Goal: Information Seeking & Learning: Find specific page/section

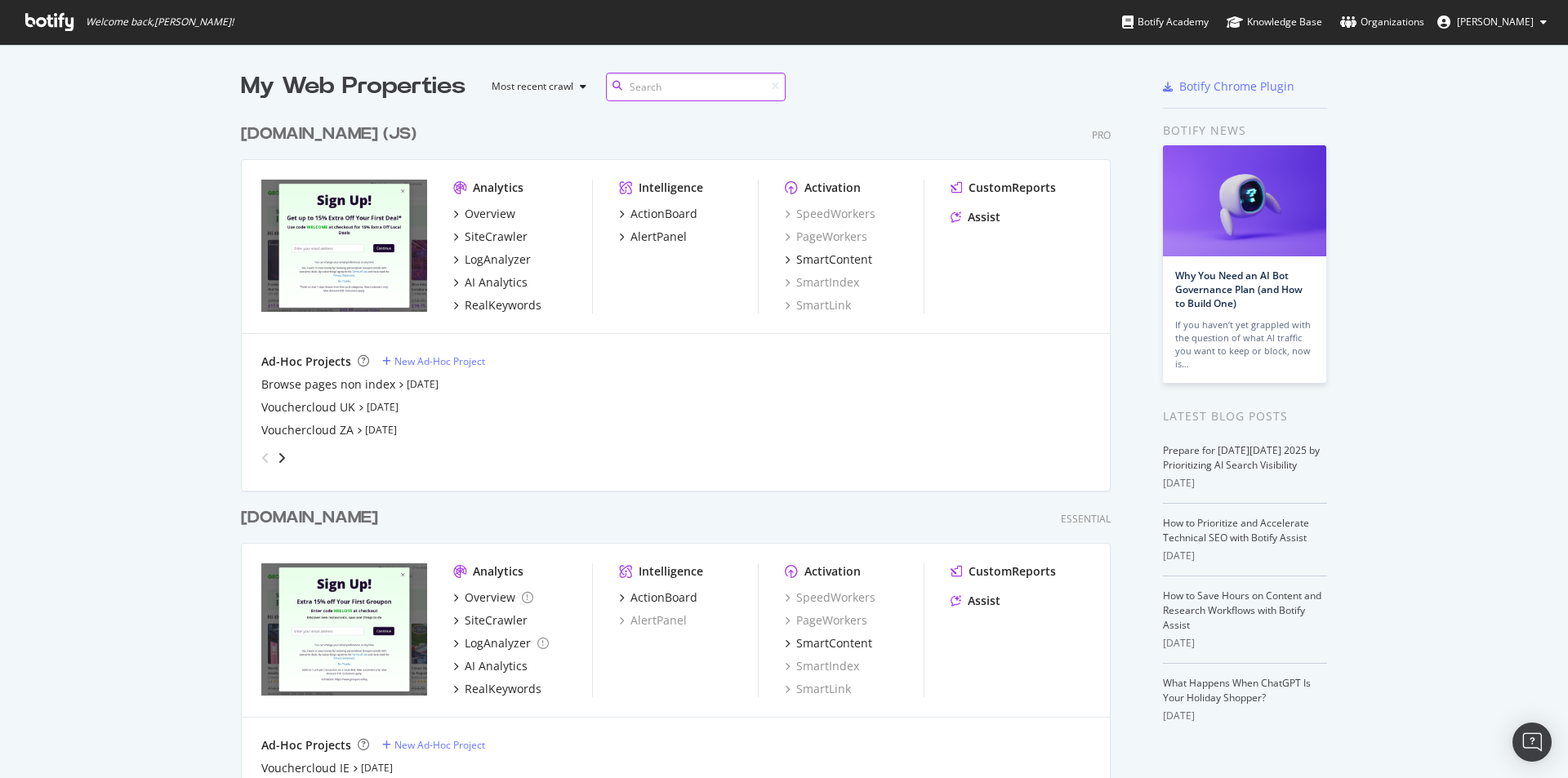
scroll to position [3366, 871]
click at [498, 233] on div "SiteCrawler" at bounding box center [496, 236] width 63 height 16
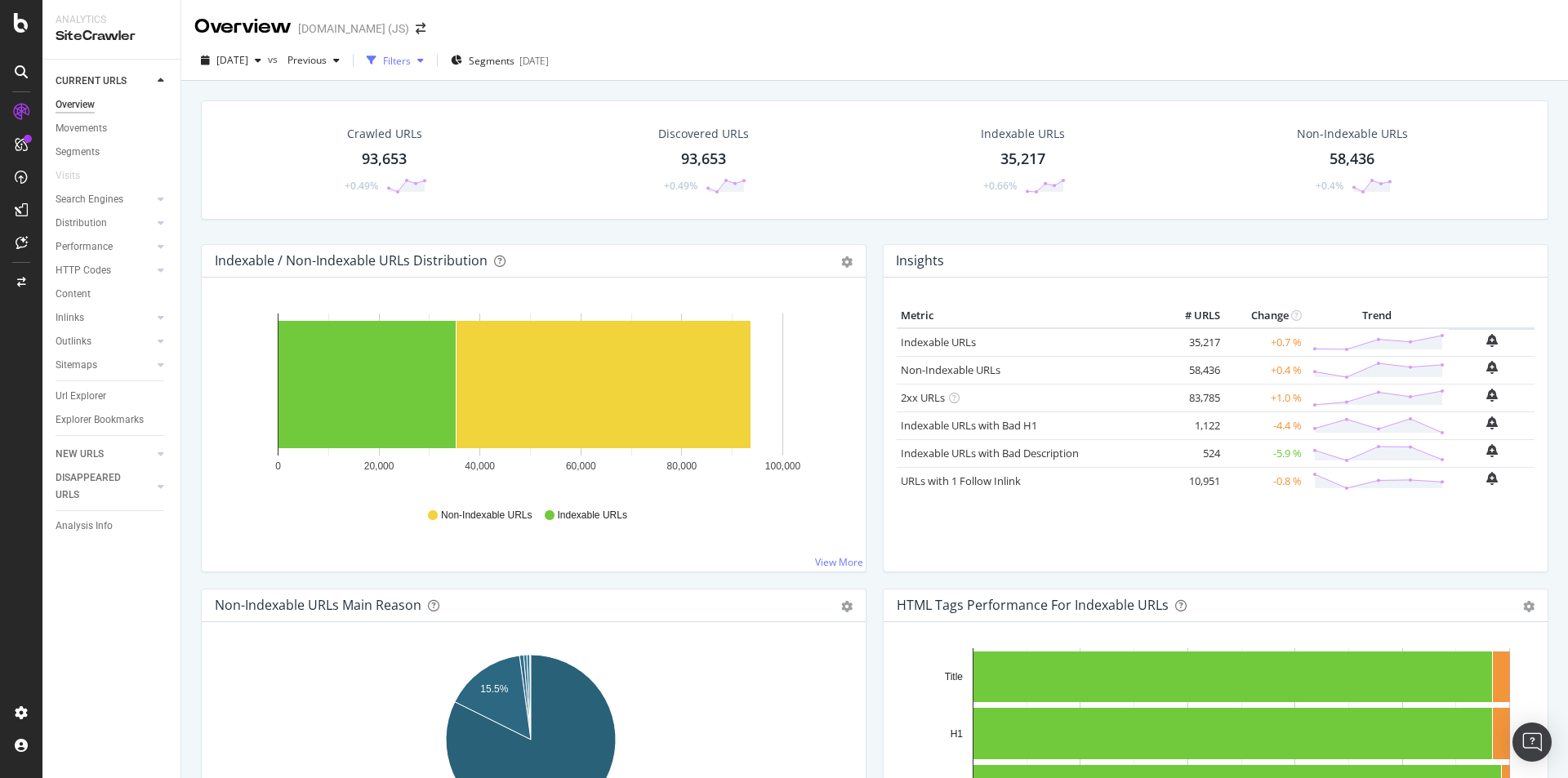
click at [411, 60] on div "Filters" at bounding box center [397, 60] width 28 height 14
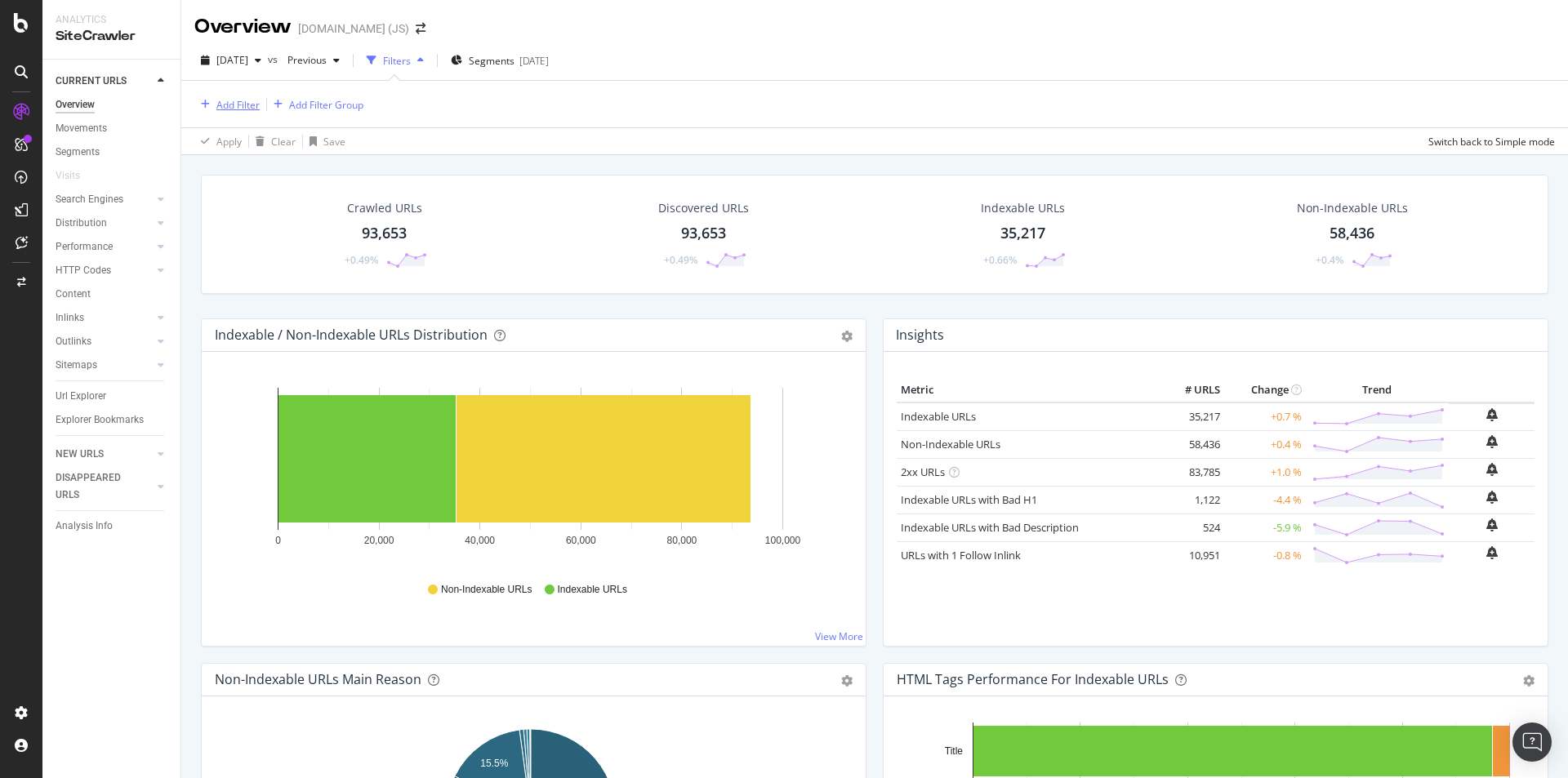
click at [229, 104] on div "Add Filter" at bounding box center [239, 105] width 44 height 14
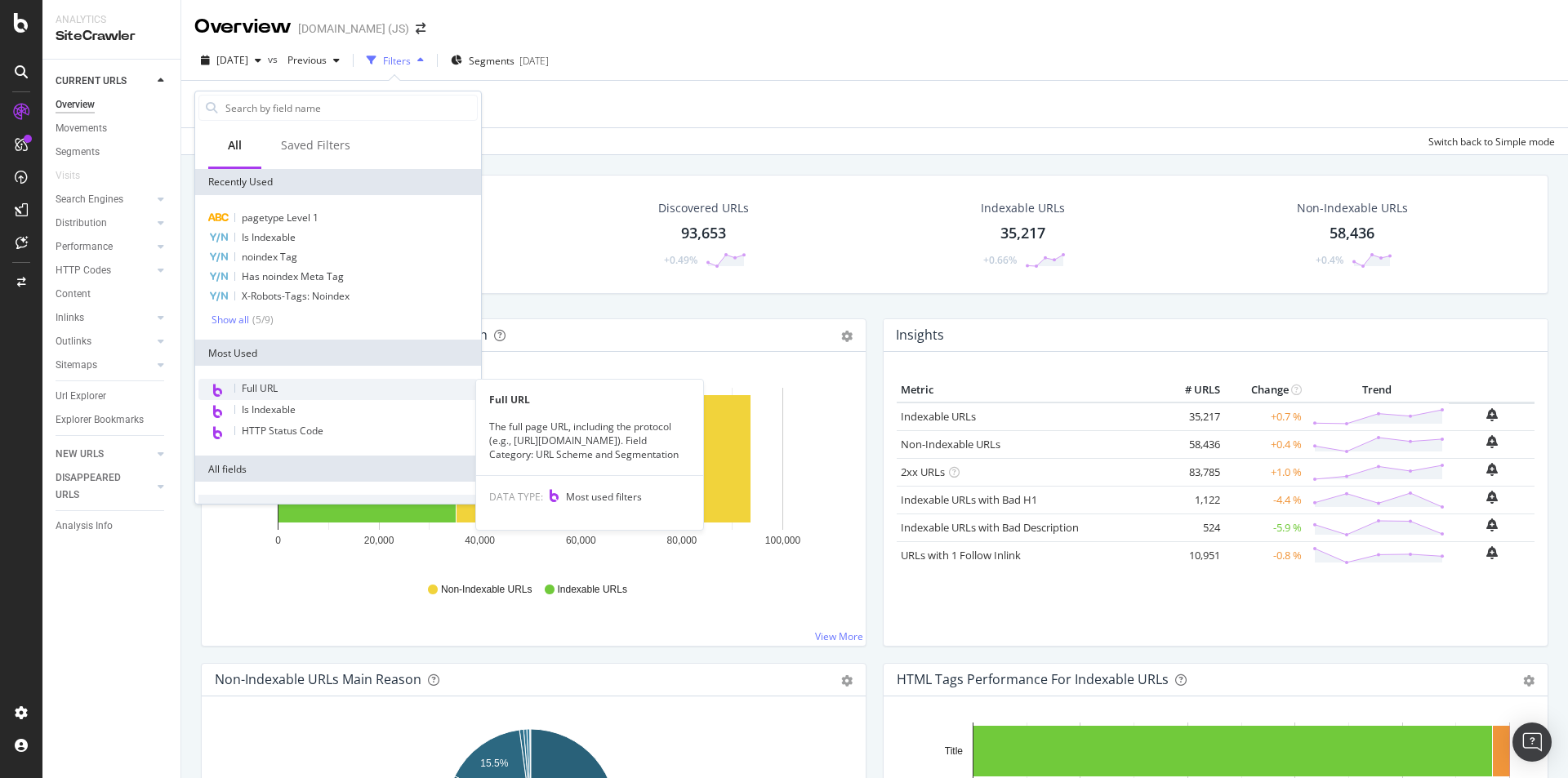
click at [307, 391] on div "Full URL" at bounding box center [338, 389] width 279 height 21
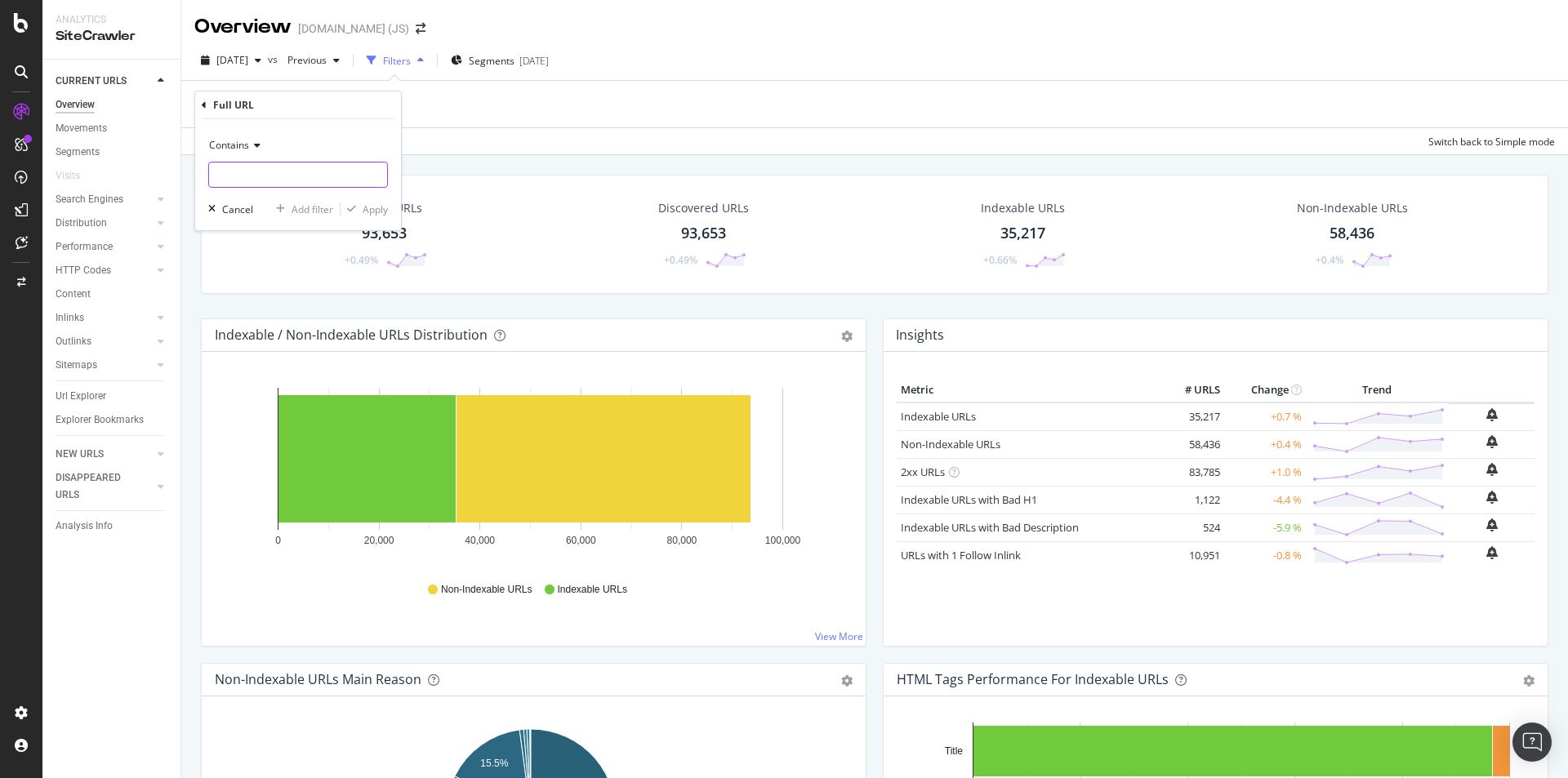
click at [284, 171] on input "text" at bounding box center [298, 174] width 178 height 26
paste input "esr promo code"
type input "esr promo code"
drag, startPoint x: 297, startPoint y: 177, endPoint x: 198, endPoint y: 167, distance: 99.5
click at [198, 167] on div "Contains esr promo code Cancel Add filter Apply" at bounding box center [297, 175] width 206 height 111
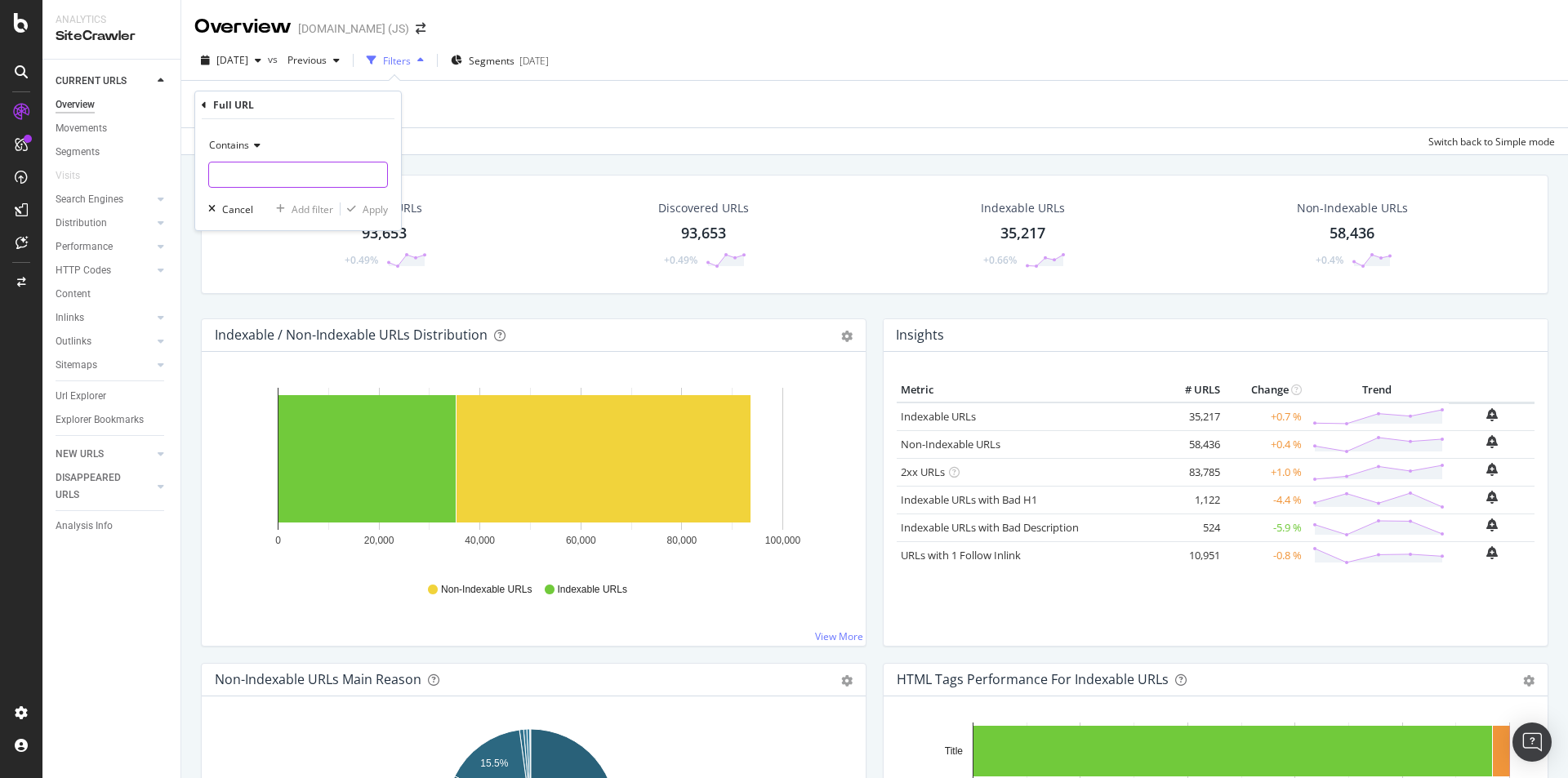
click at [330, 174] on input "text" at bounding box center [298, 174] width 178 height 26
paste input "discount-codes/[PERSON_NAME]"
type input "discount-codes/[PERSON_NAME]"
click at [371, 207] on div "Apply" at bounding box center [375, 209] width 25 height 14
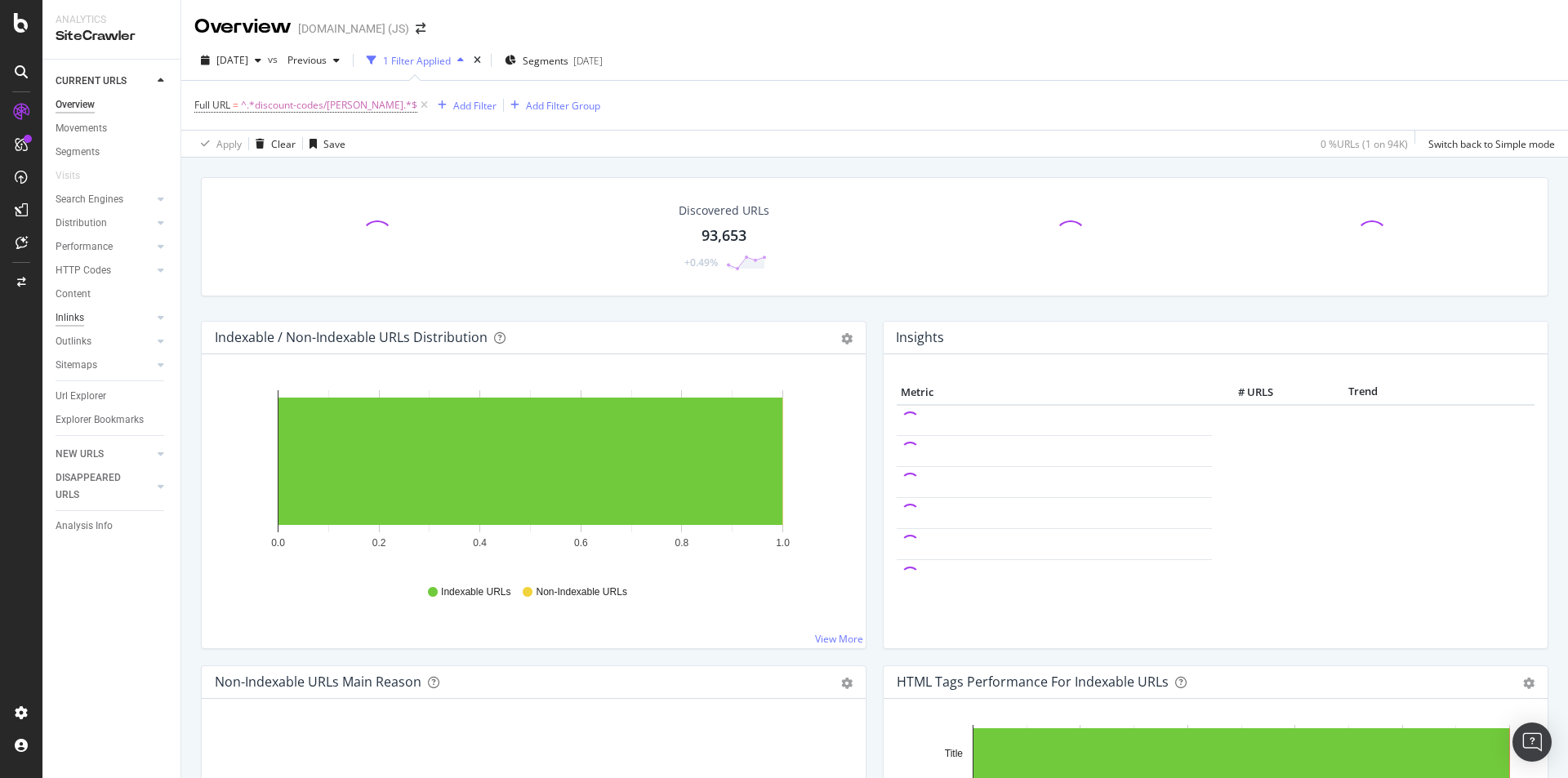
click at [75, 315] on div "Inlinks" at bounding box center [70, 318] width 29 height 17
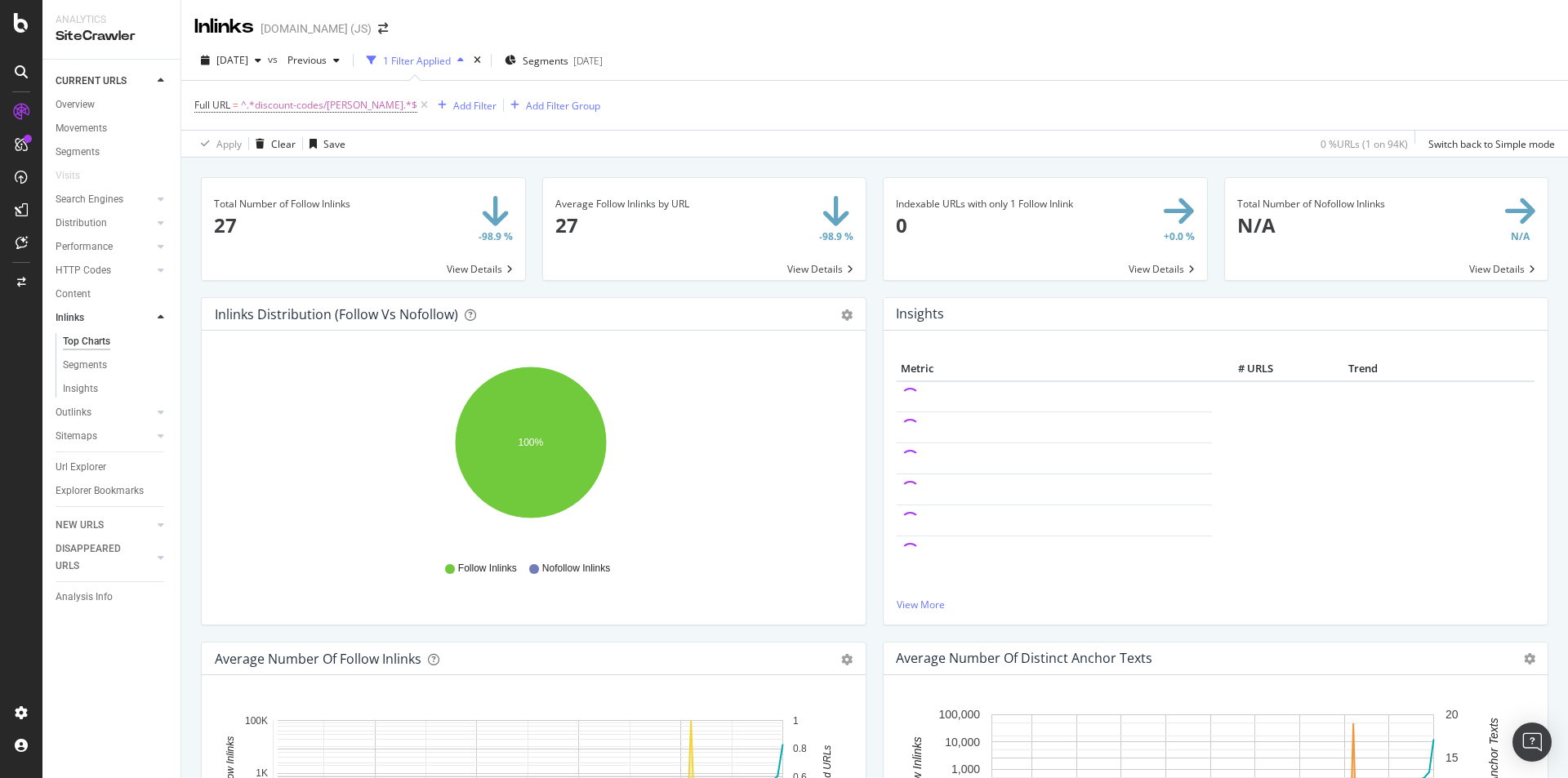
click at [266, 211] on span at bounding box center [363, 229] width 324 height 102
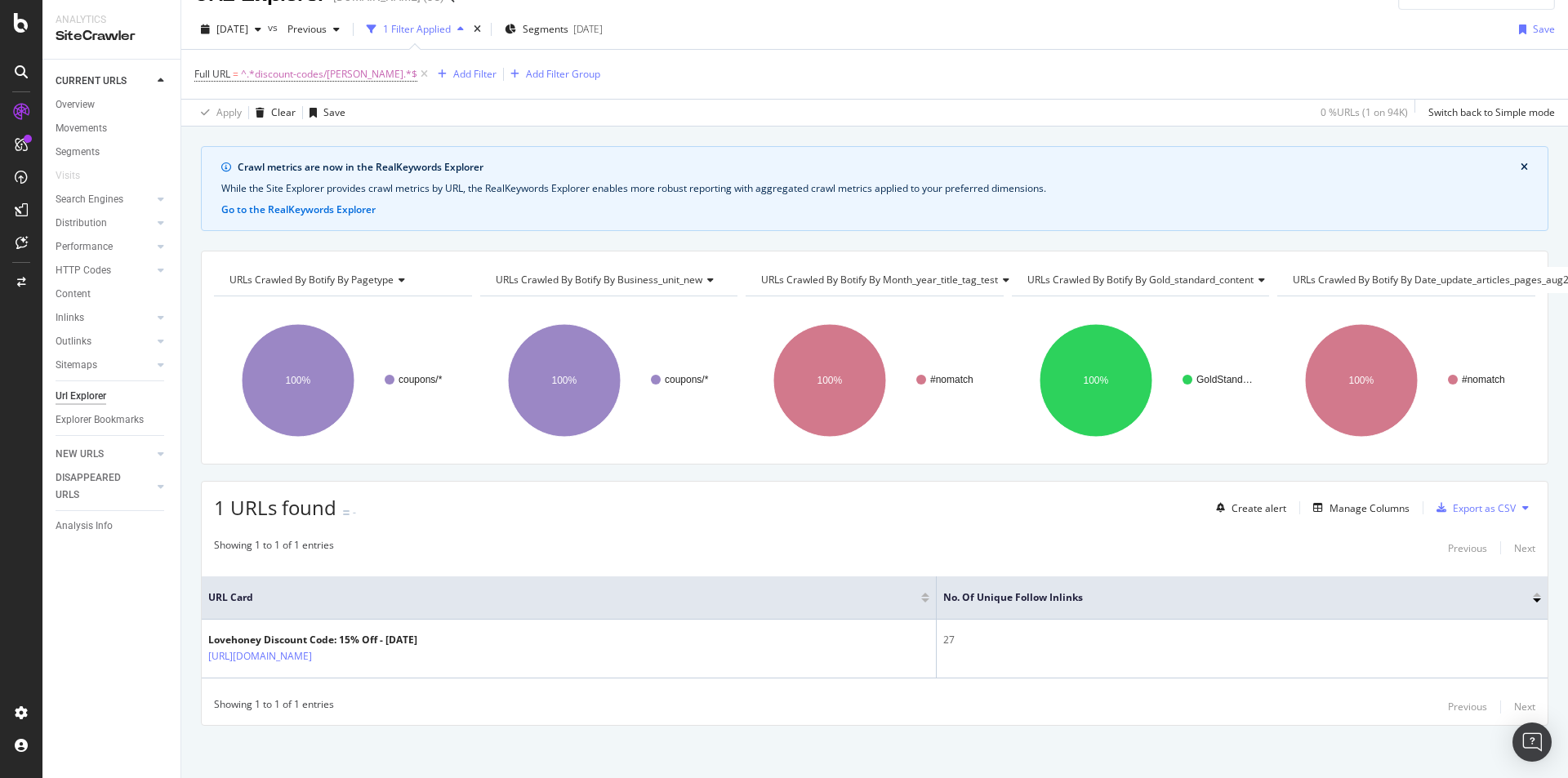
scroll to position [49, 0]
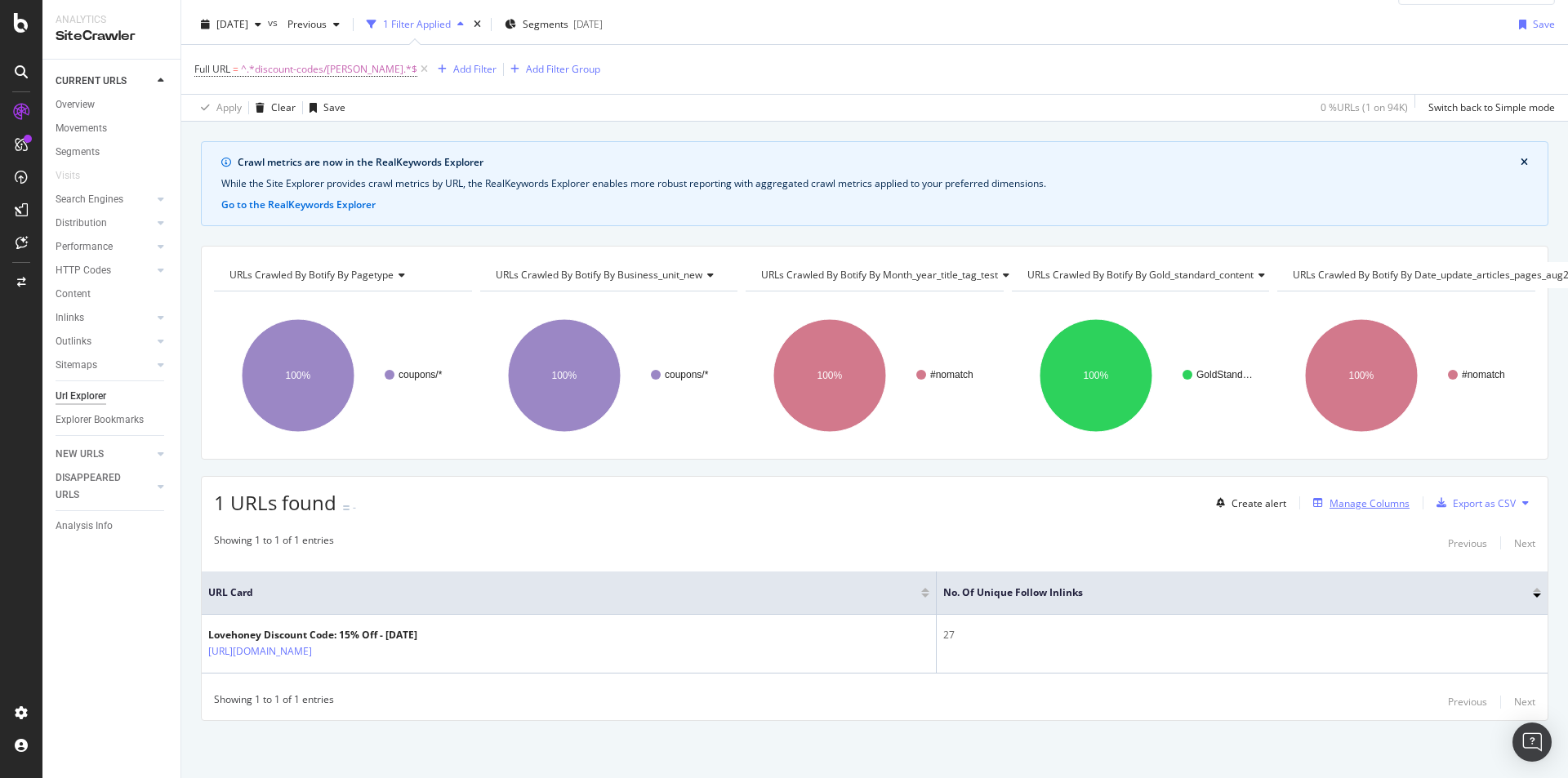
click at [1340, 497] on div "Manage Columns" at bounding box center [1369, 503] width 80 height 14
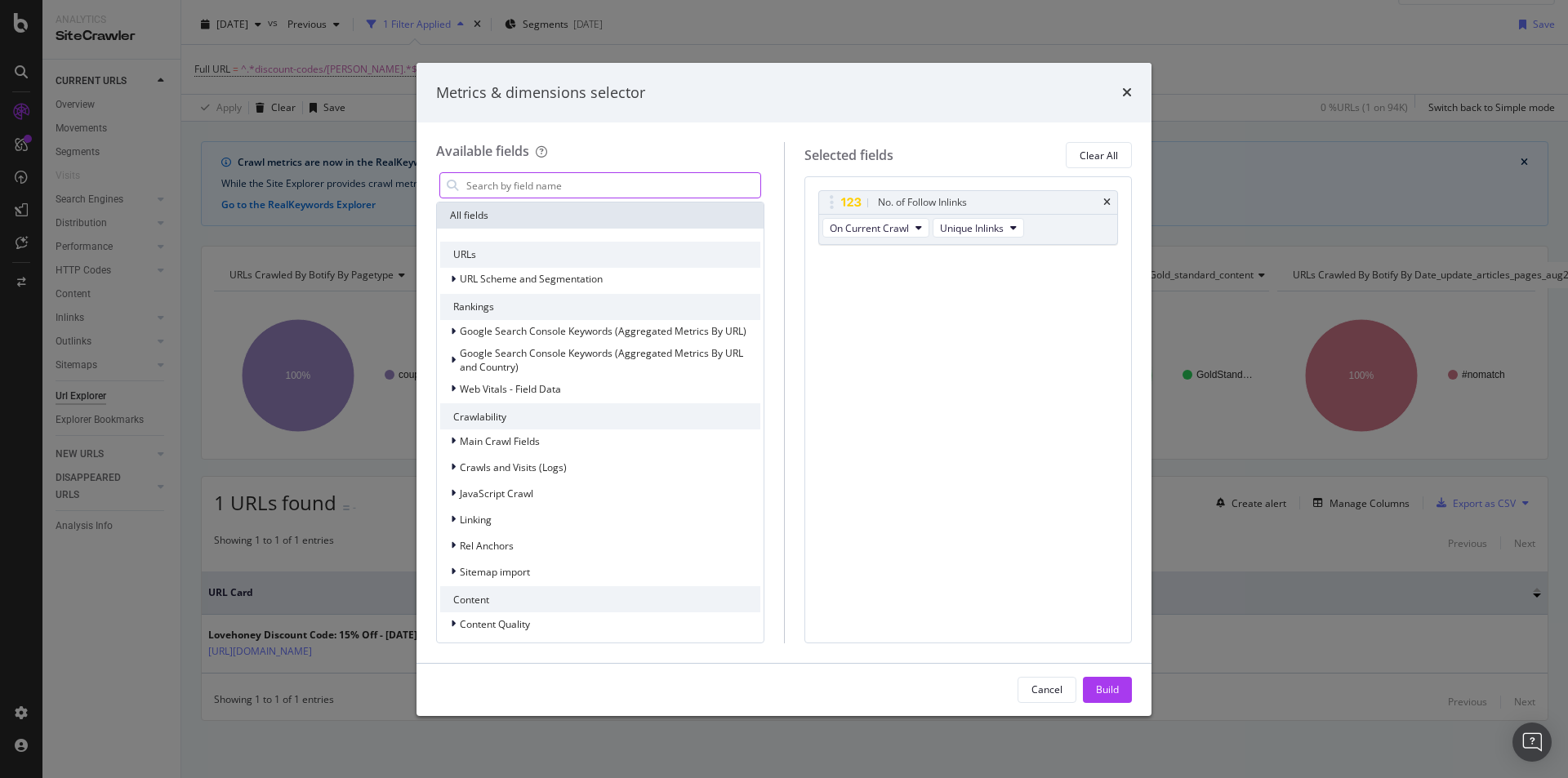
click at [612, 181] on input "modal" at bounding box center [613, 185] width 296 height 24
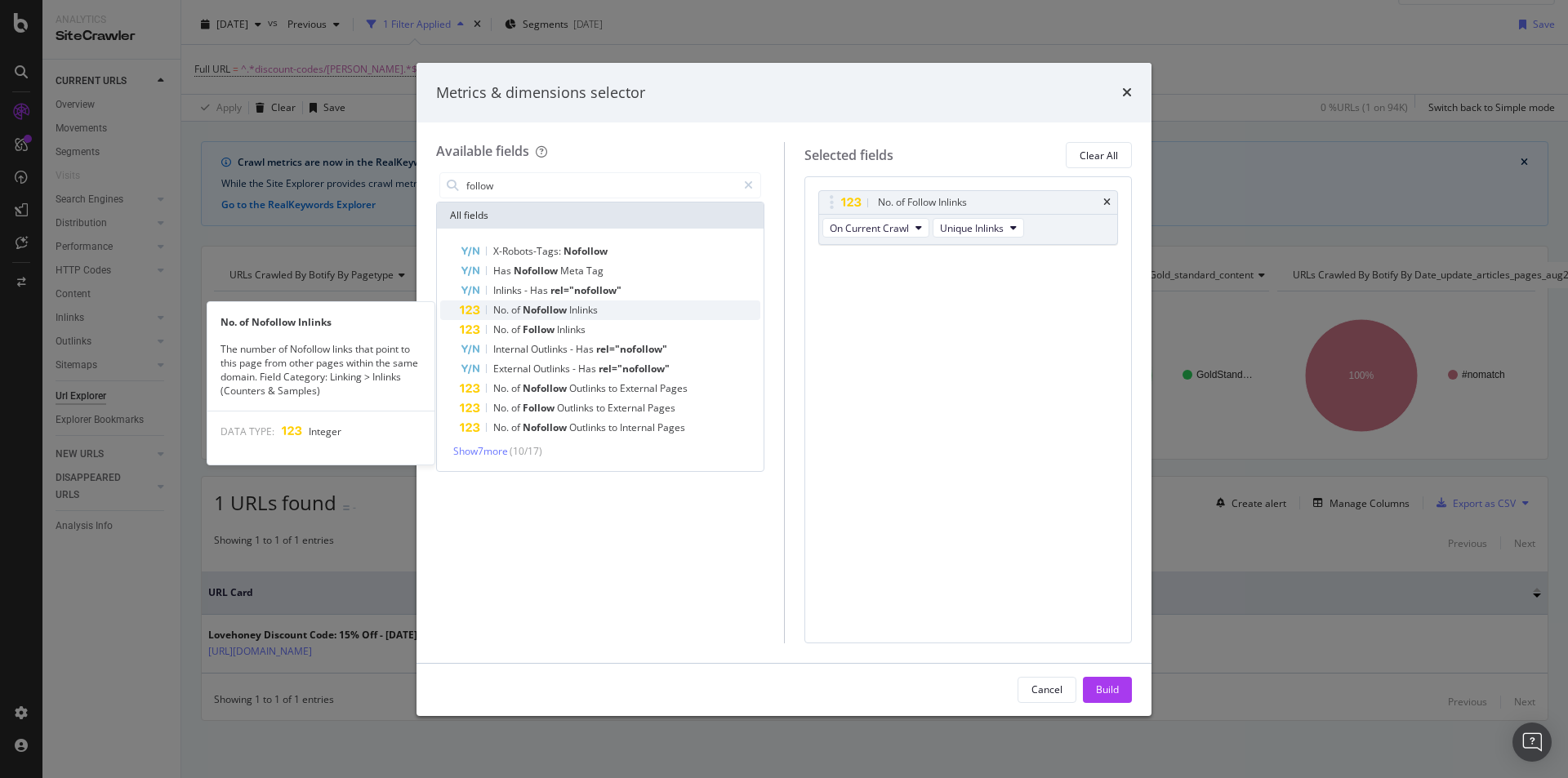
type input "follow"
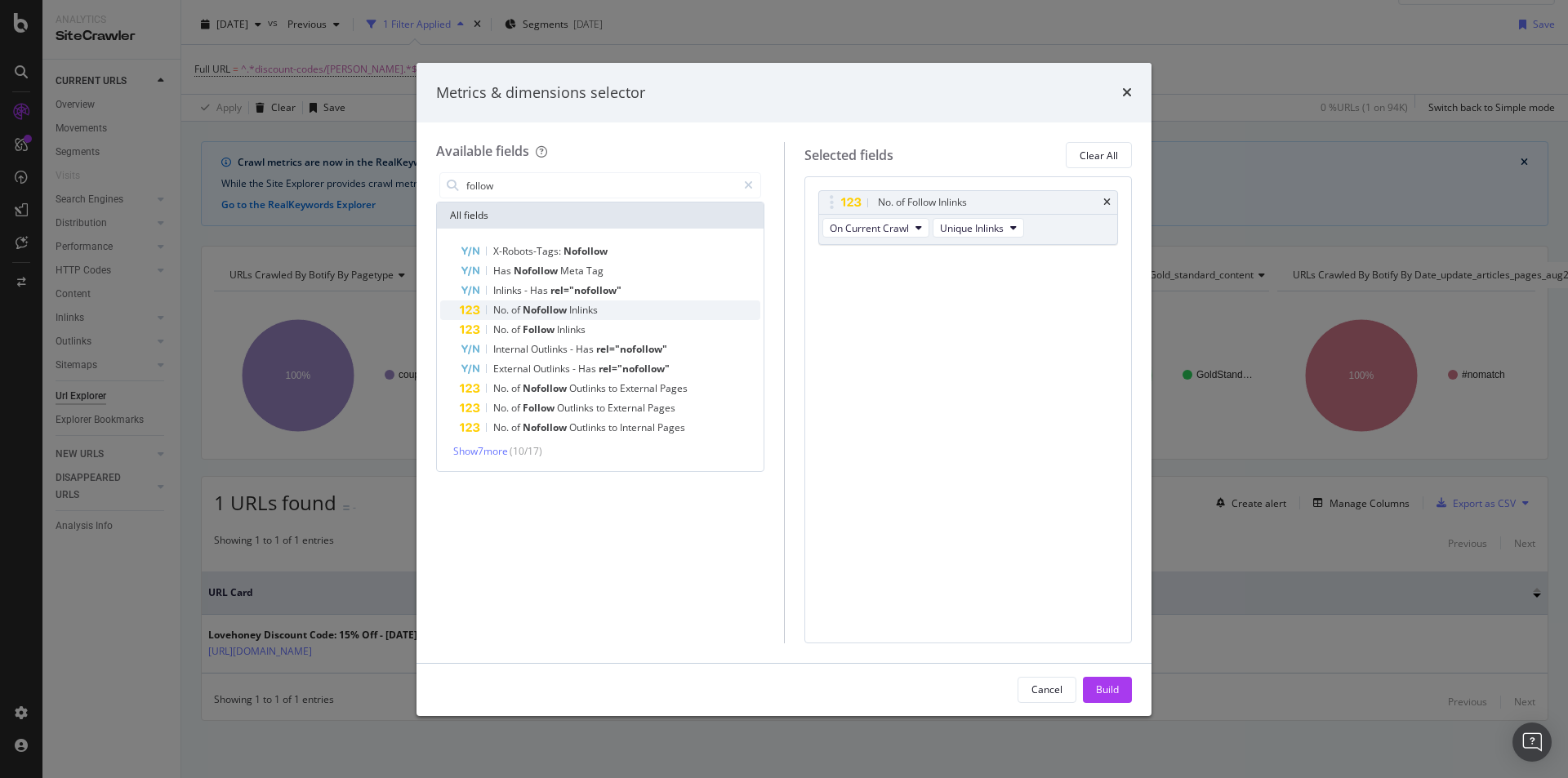
click at [590, 311] on span "Inlinks" at bounding box center [583, 310] width 29 height 14
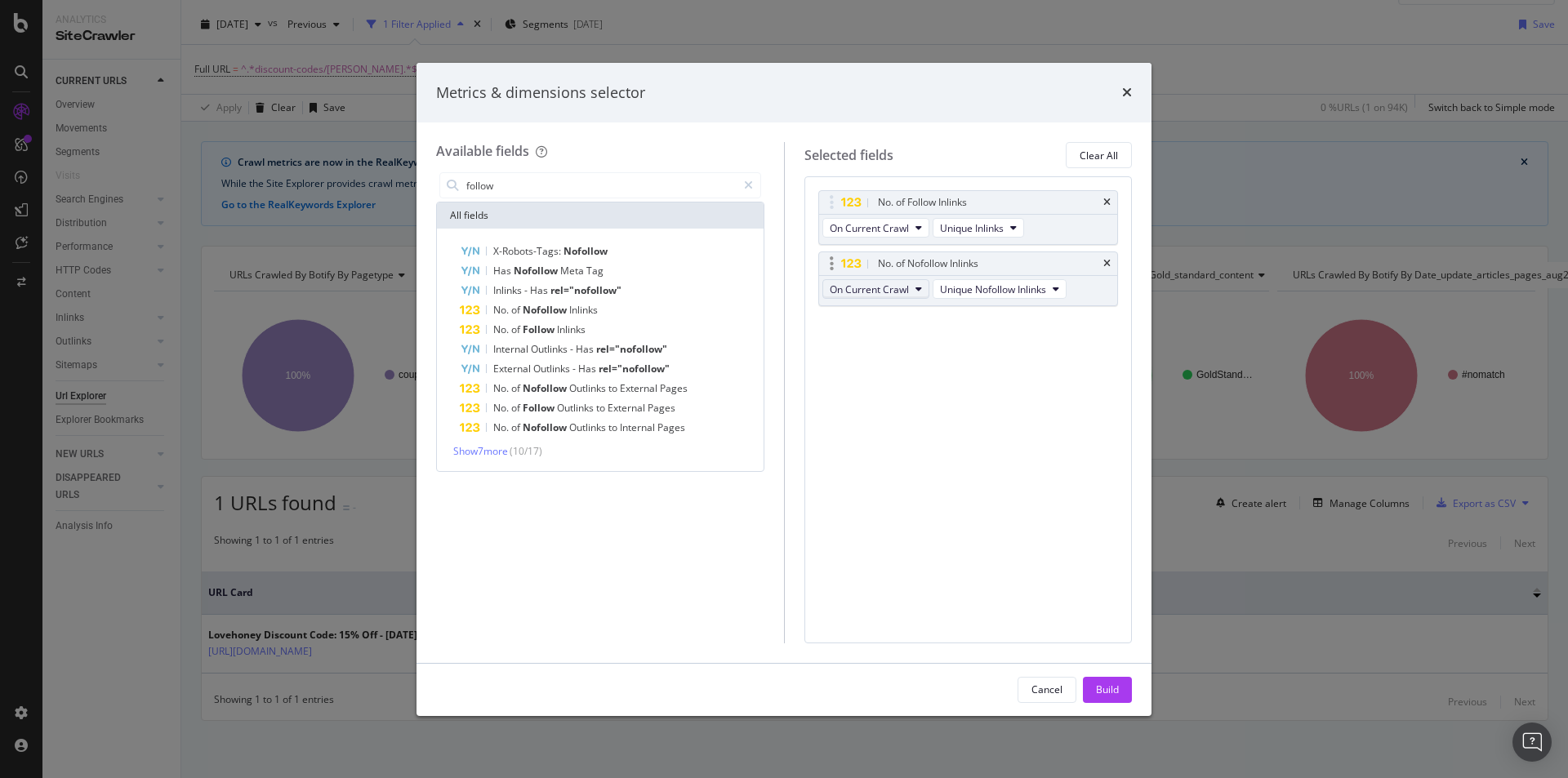
click at [914, 287] on button "On Current Crawl" at bounding box center [876, 288] width 107 height 19
click at [892, 345] on span "On Compared Crawl" at bounding box center [882, 348] width 92 height 14
click at [1100, 262] on div "No. of Nofollow Inlinks" at bounding box center [969, 263] width 299 height 23
click at [576, 329] on span "Inlinks" at bounding box center [571, 329] width 29 height 14
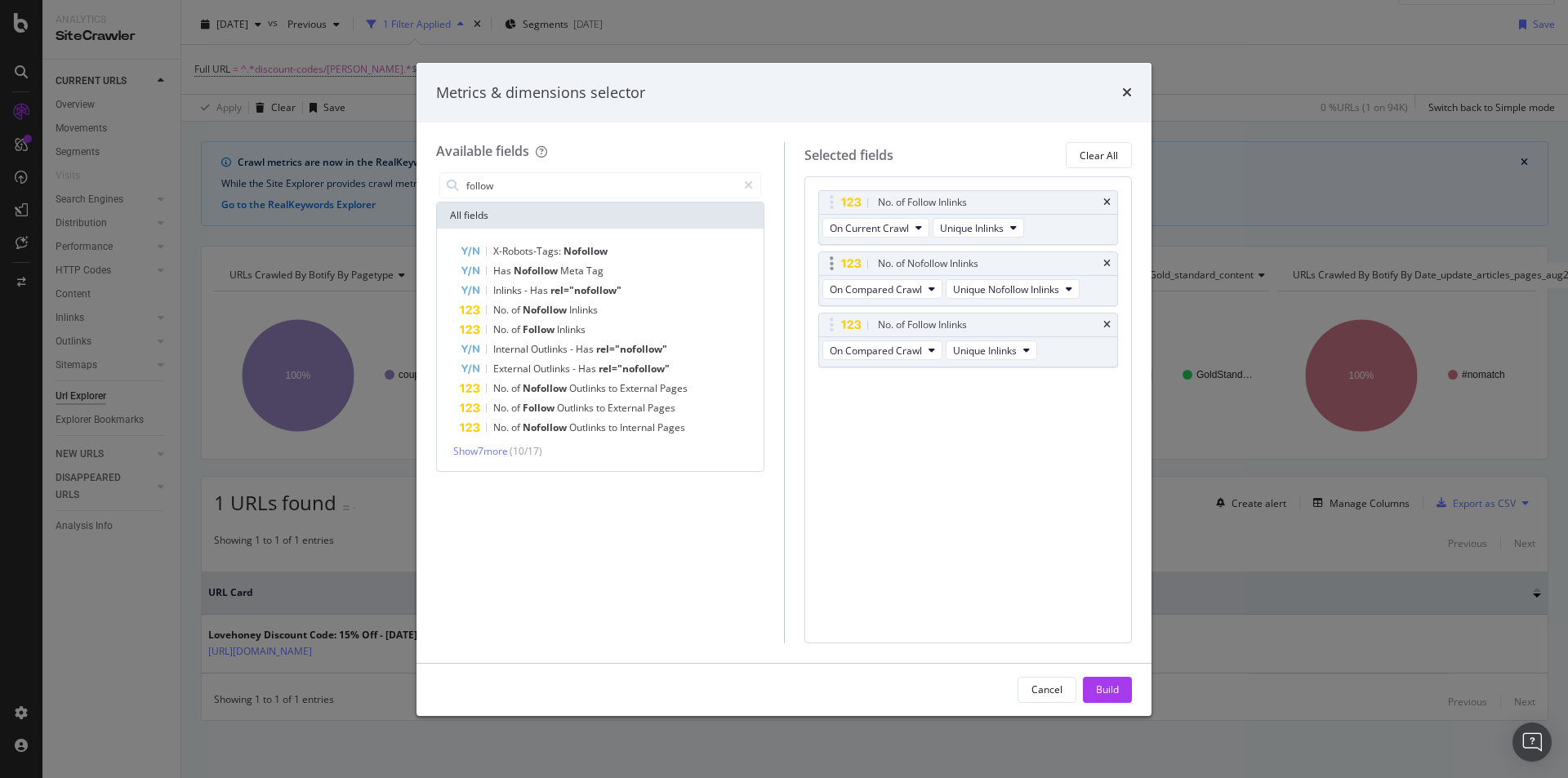
click at [1111, 262] on div "No. of Nofollow Inlinks" at bounding box center [969, 263] width 299 height 23
click at [1108, 262] on icon "times" at bounding box center [1107, 264] width 8 height 10
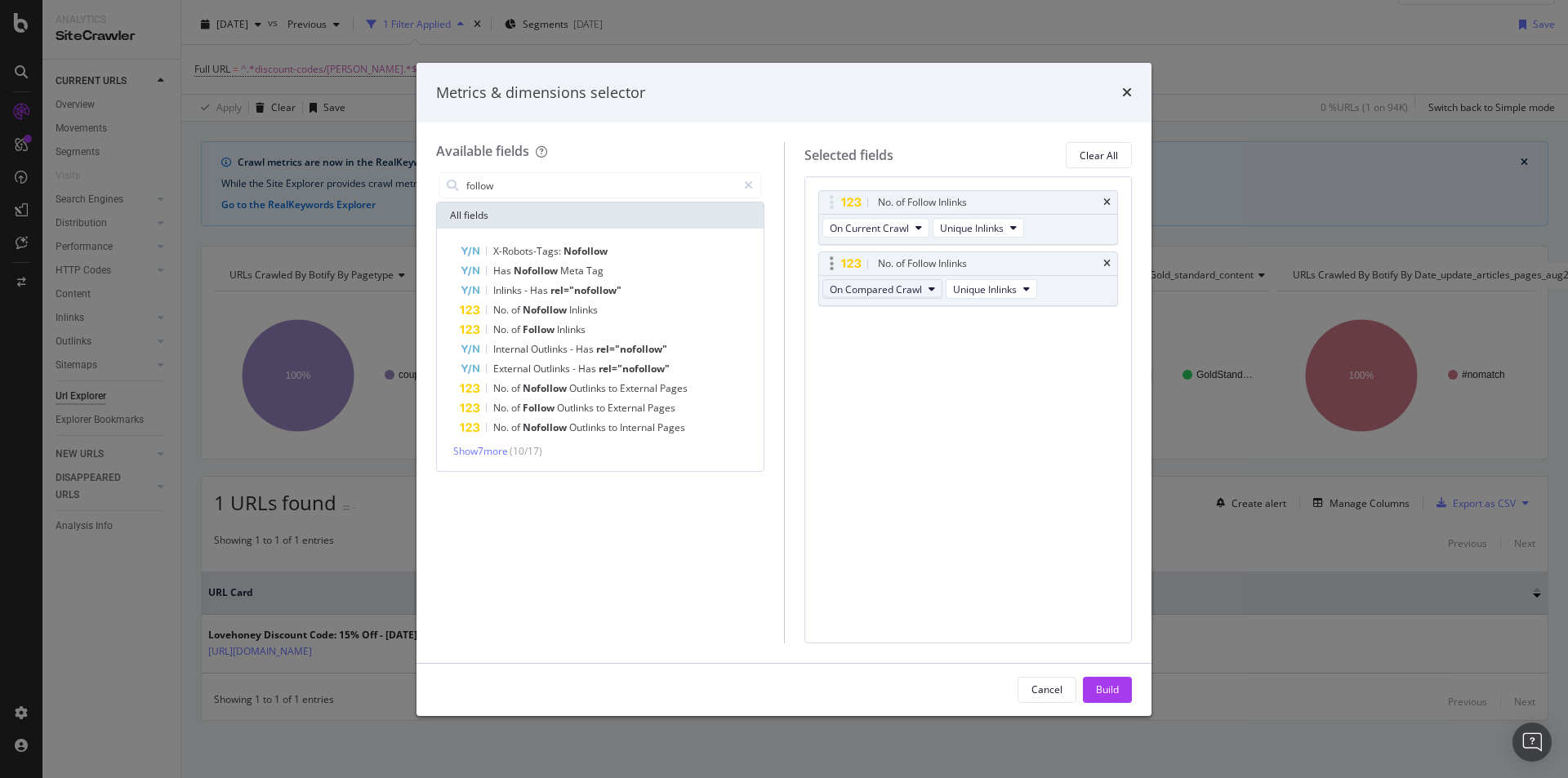
click at [896, 288] on span "On Compared Crawl" at bounding box center [876, 289] width 92 height 14
click at [907, 347] on span "On Compared Crawl" at bounding box center [883, 348] width 94 height 14
click at [991, 361] on div "No. of Follow Inlinks On Current Crawl Unique Inlinks No. of Follow Inlinks On …" at bounding box center [968, 409] width 329 height 466
click at [1103, 684] on div "Build" at bounding box center [1107, 689] width 23 height 14
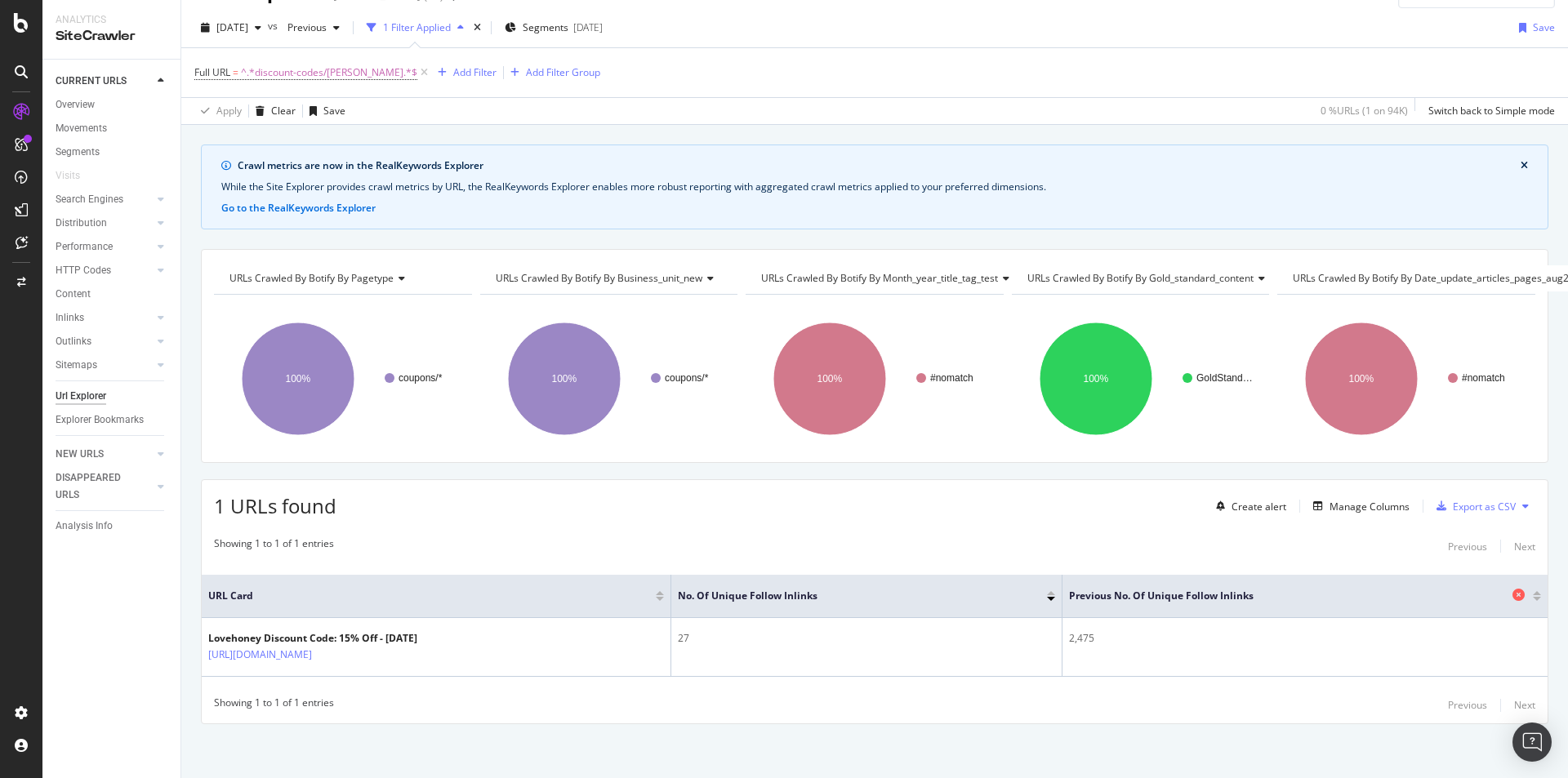
scroll to position [49, 0]
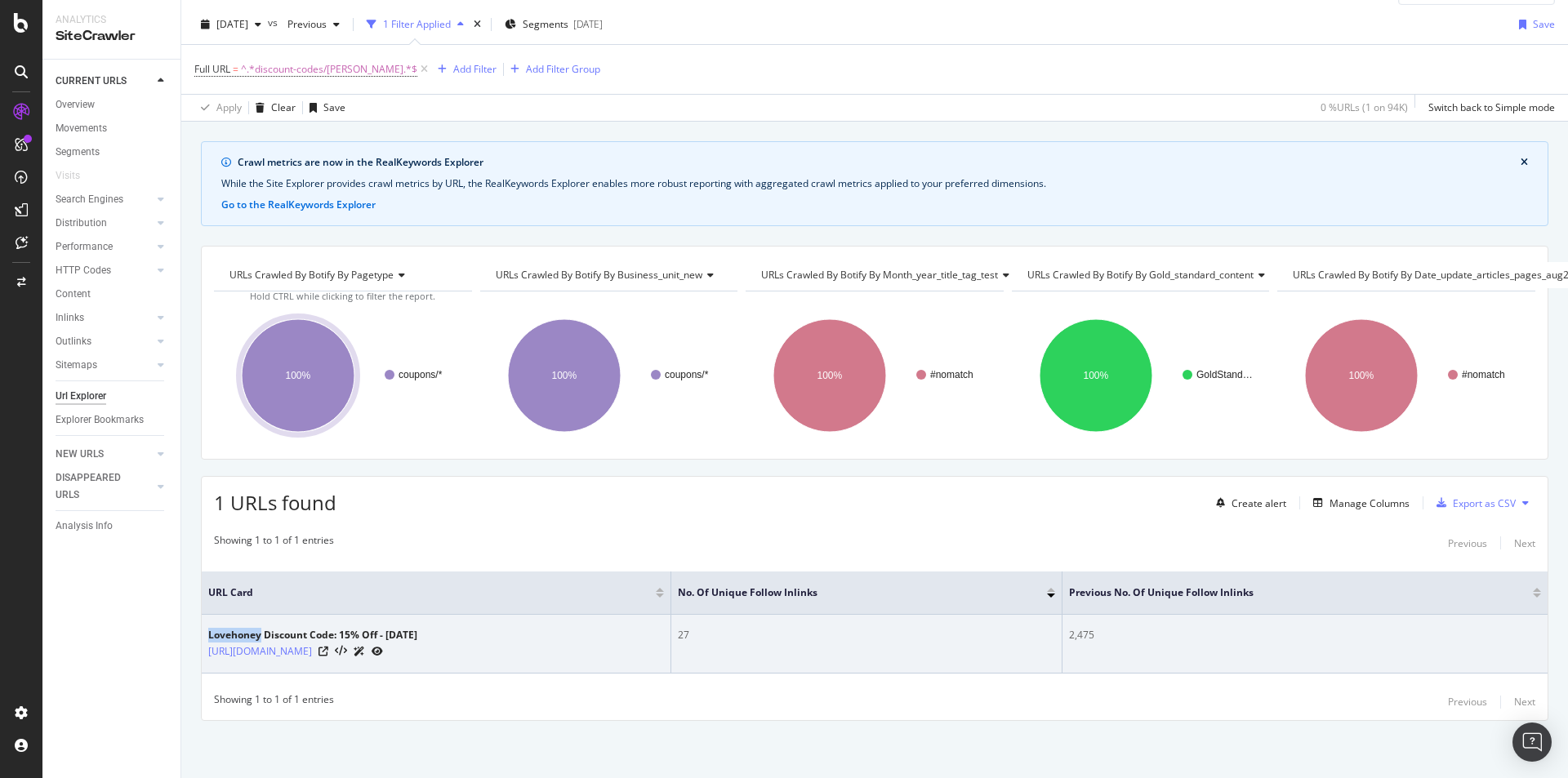
drag, startPoint x: 208, startPoint y: 623, endPoint x: 260, endPoint y: 623, distance: 52.0
click at [260, 623] on td "Lovehoney Discount Code: 15% Off - [DATE] [URL][DOMAIN_NAME]" at bounding box center [436, 644] width 470 height 59
copy div "Lovehoney"
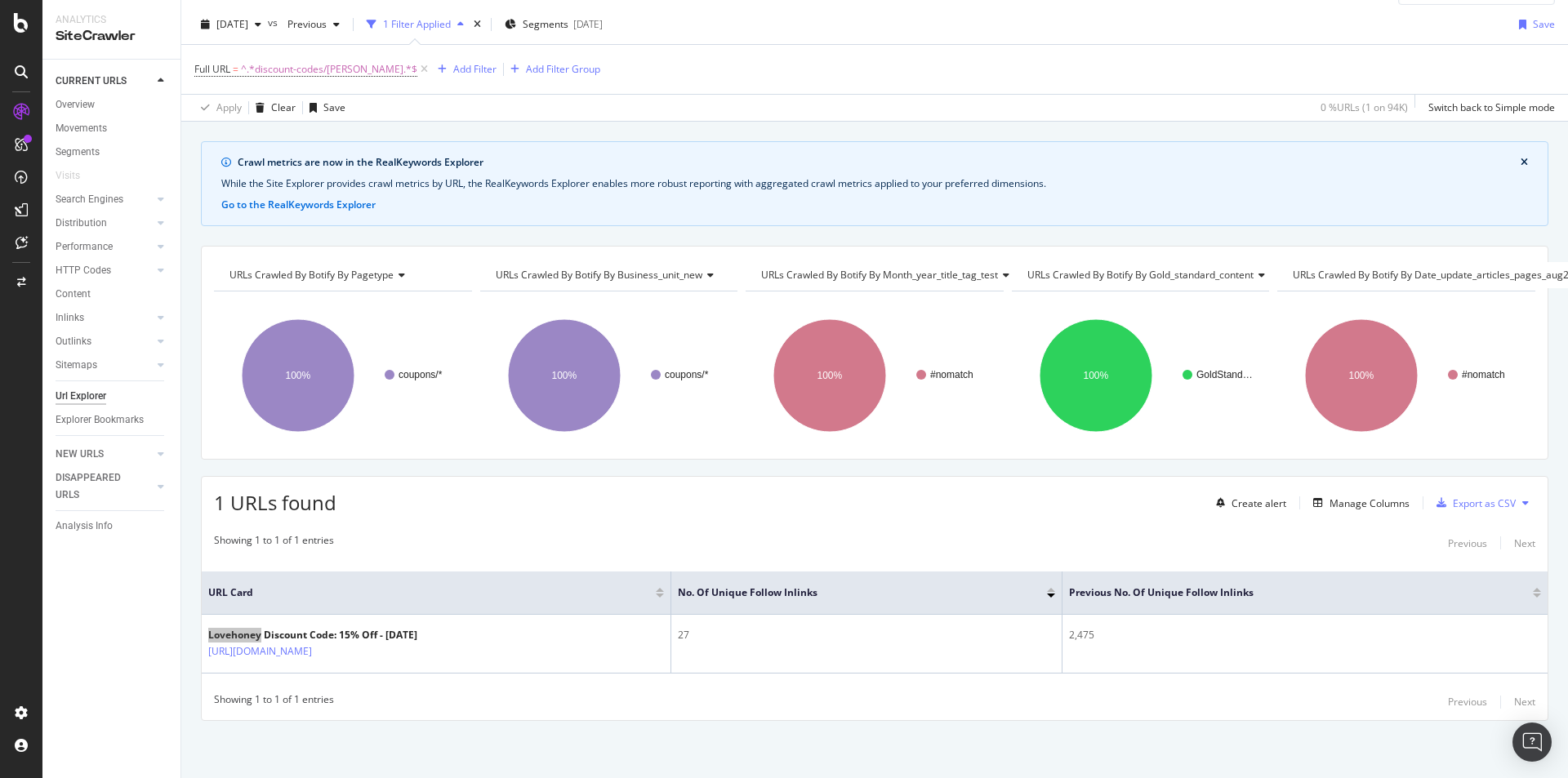
scroll to position [0, 0]
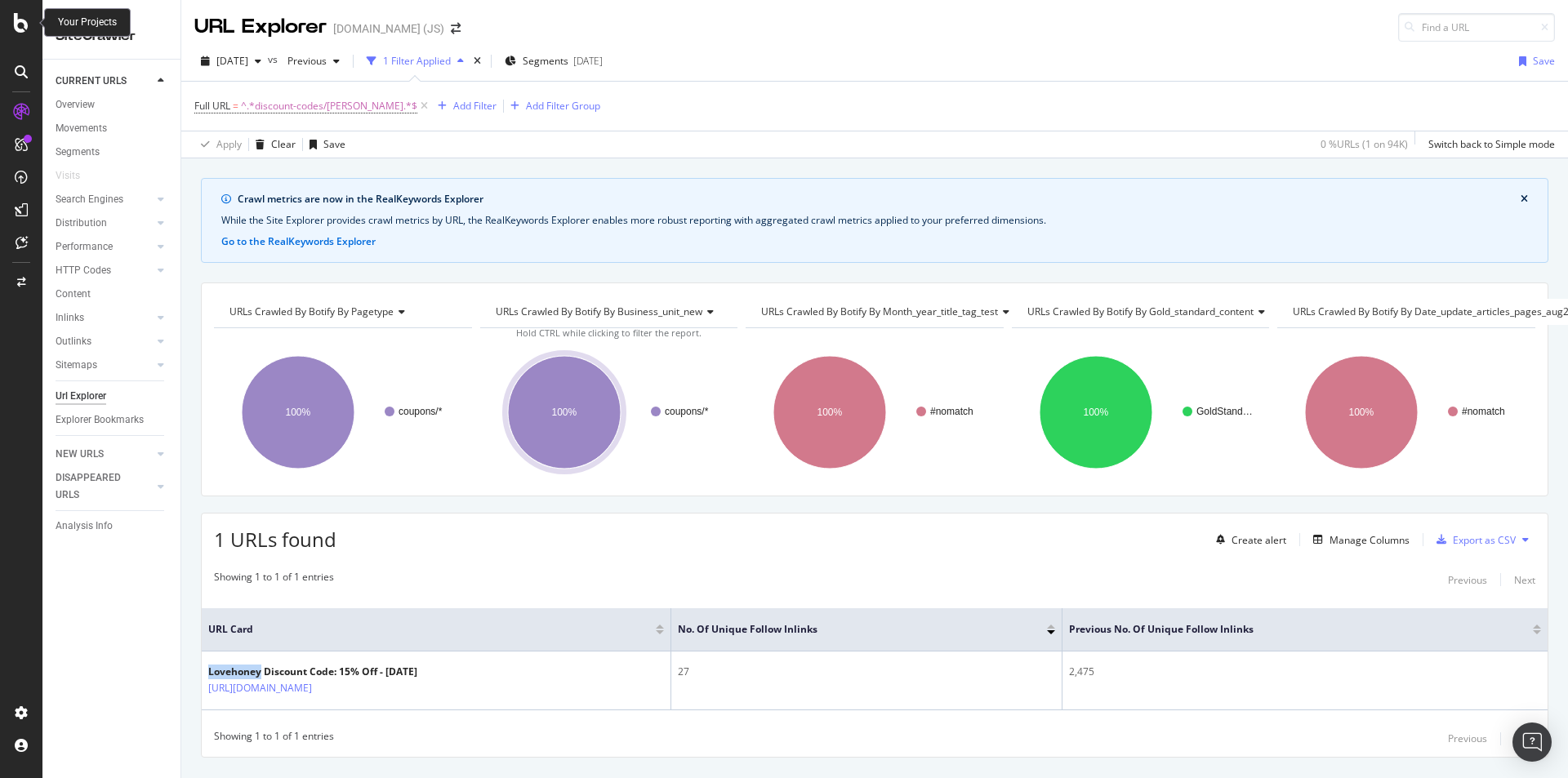
click at [16, 18] on icon at bounding box center [21, 23] width 14 height 19
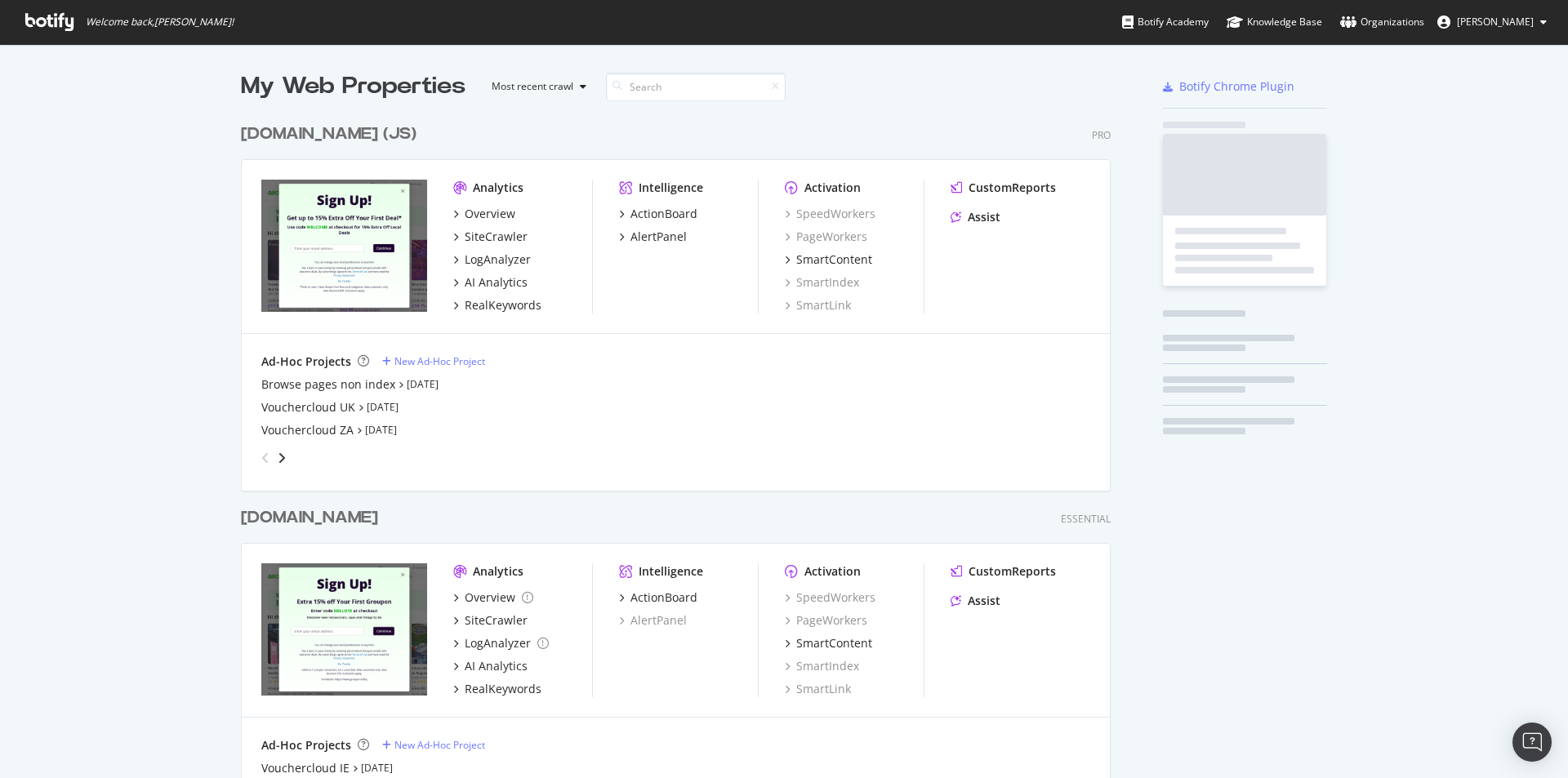
scroll to position [765, 1544]
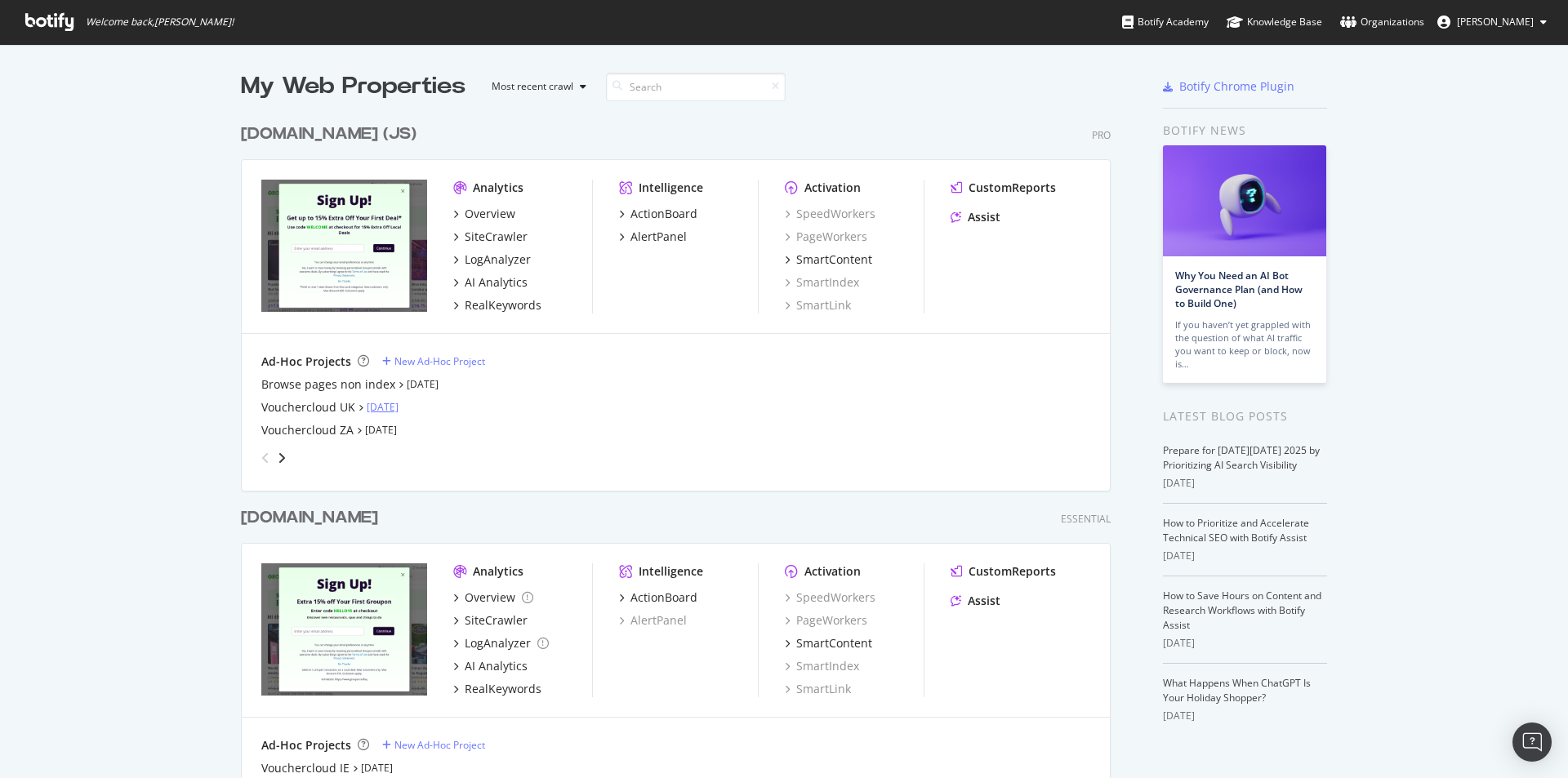
click at [393, 407] on link "[DATE]" at bounding box center [382, 407] width 32 height 14
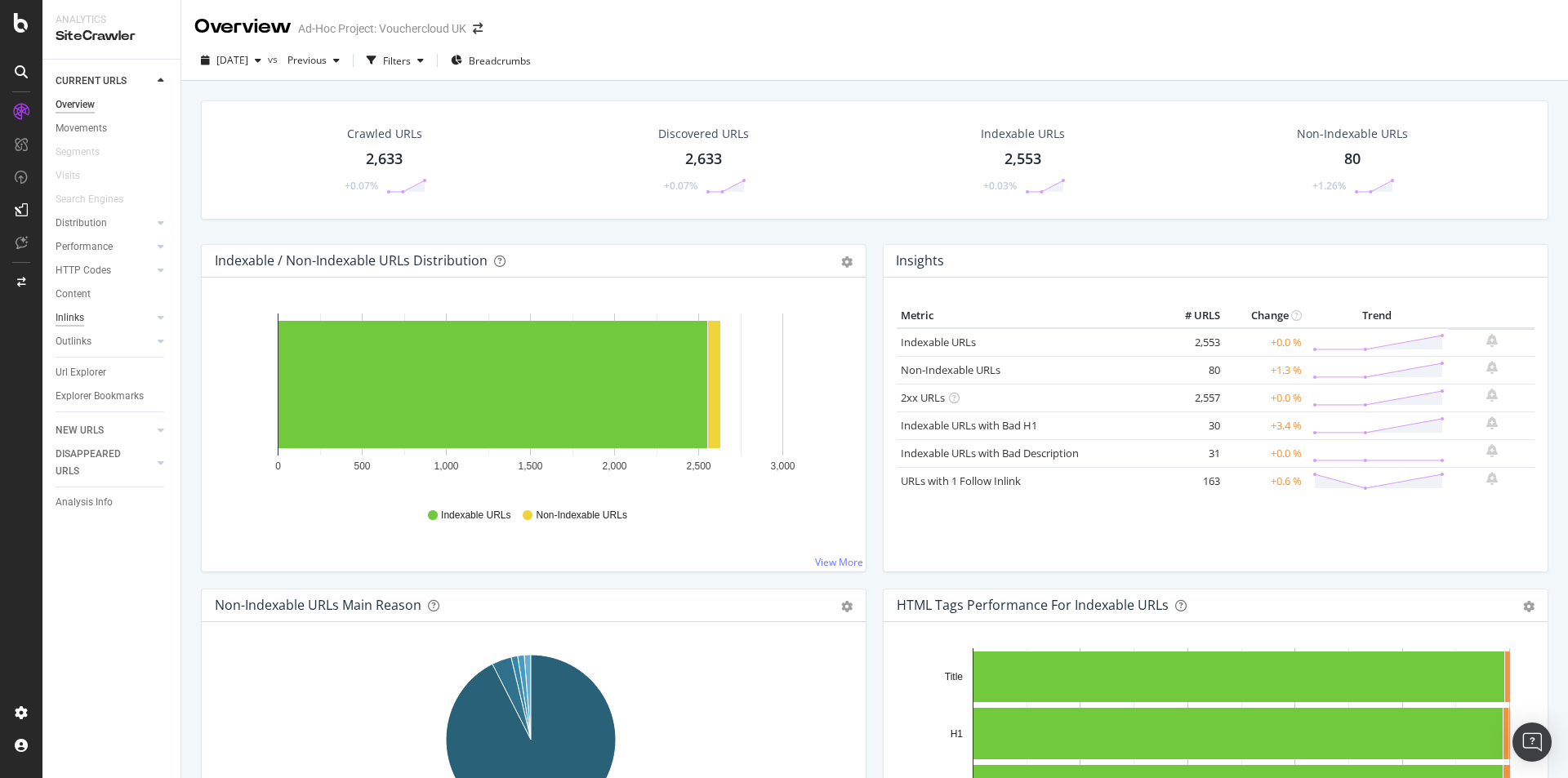
click at [71, 313] on div "Inlinks" at bounding box center [70, 318] width 29 height 17
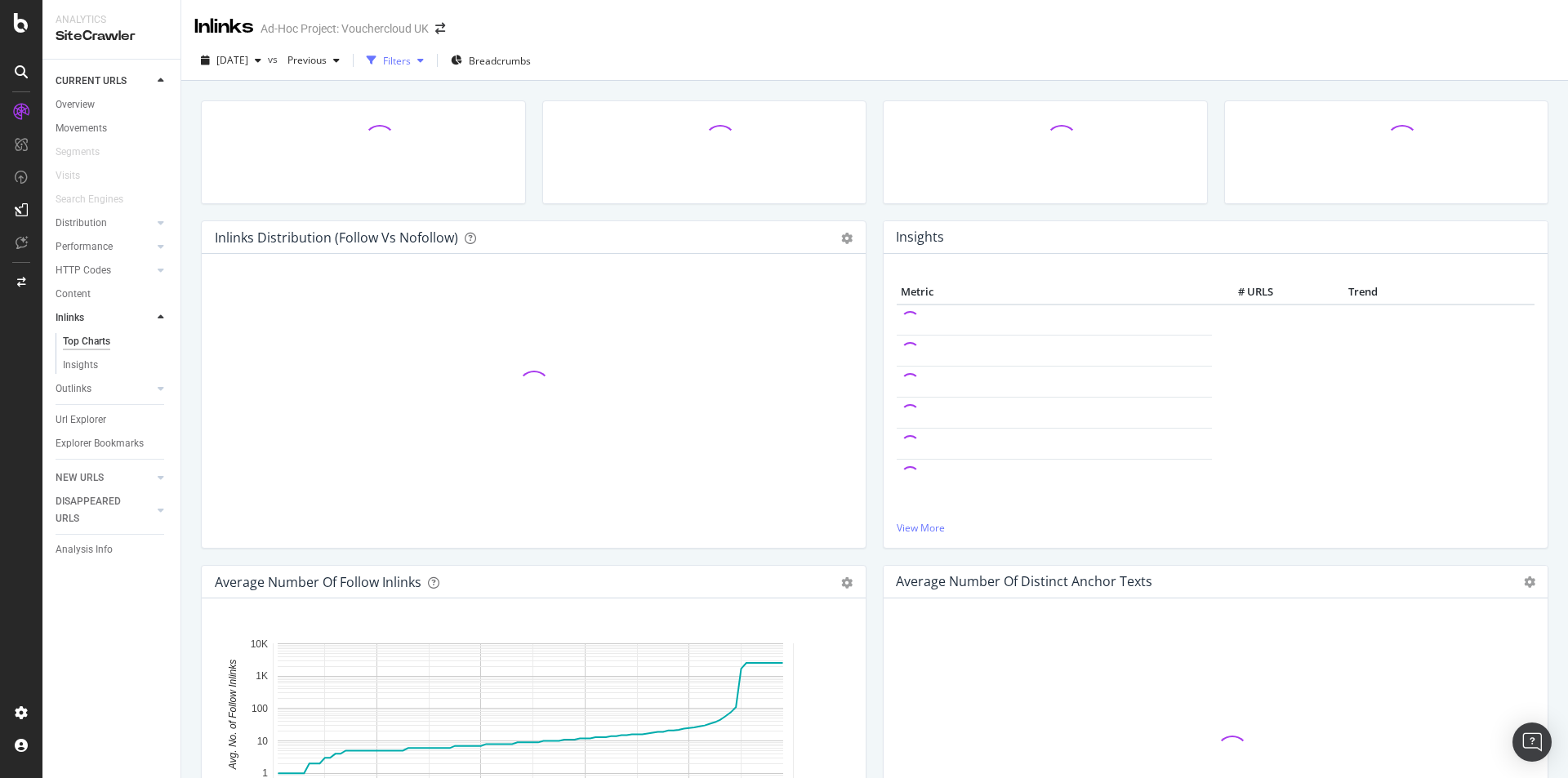
click at [430, 62] on div "button" at bounding box center [420, 60] width 19 height 10
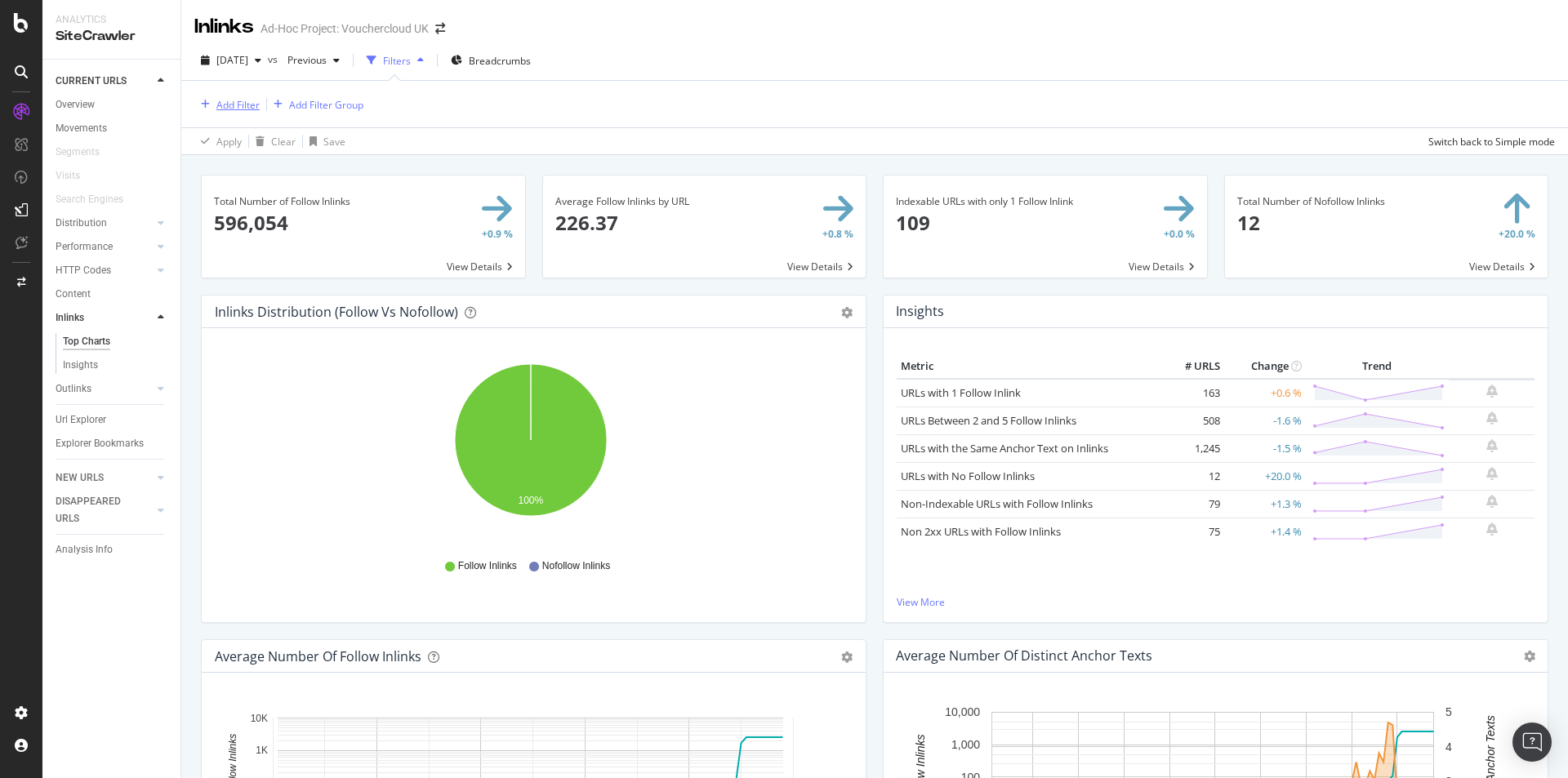
click at [234, 108] on div "Add Filter" at bounding box center [239, 105] width 44 height 14
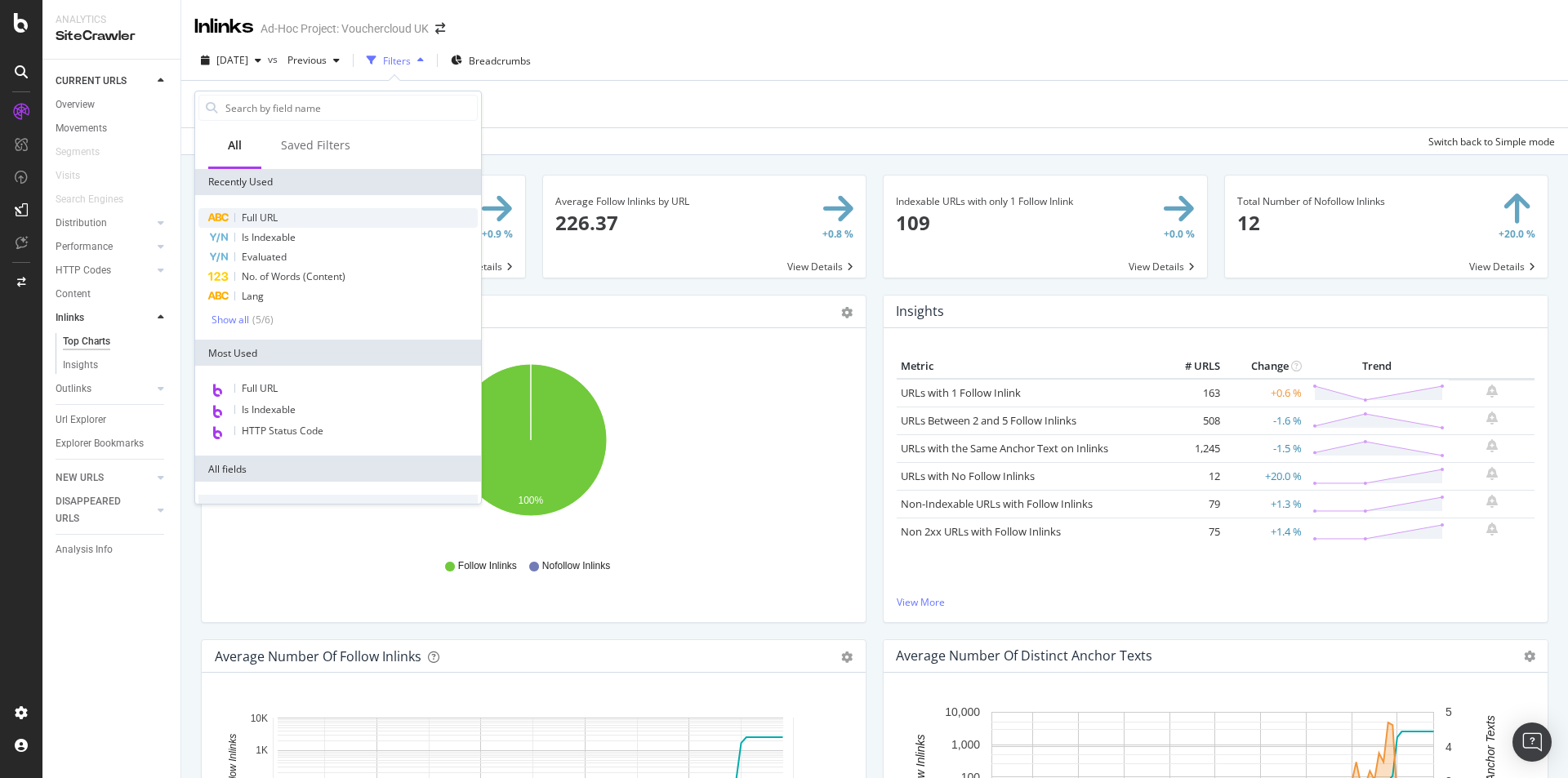
click at [269, 215] on span "Full URL" at bounding box center [260, 218] width 36 height 14
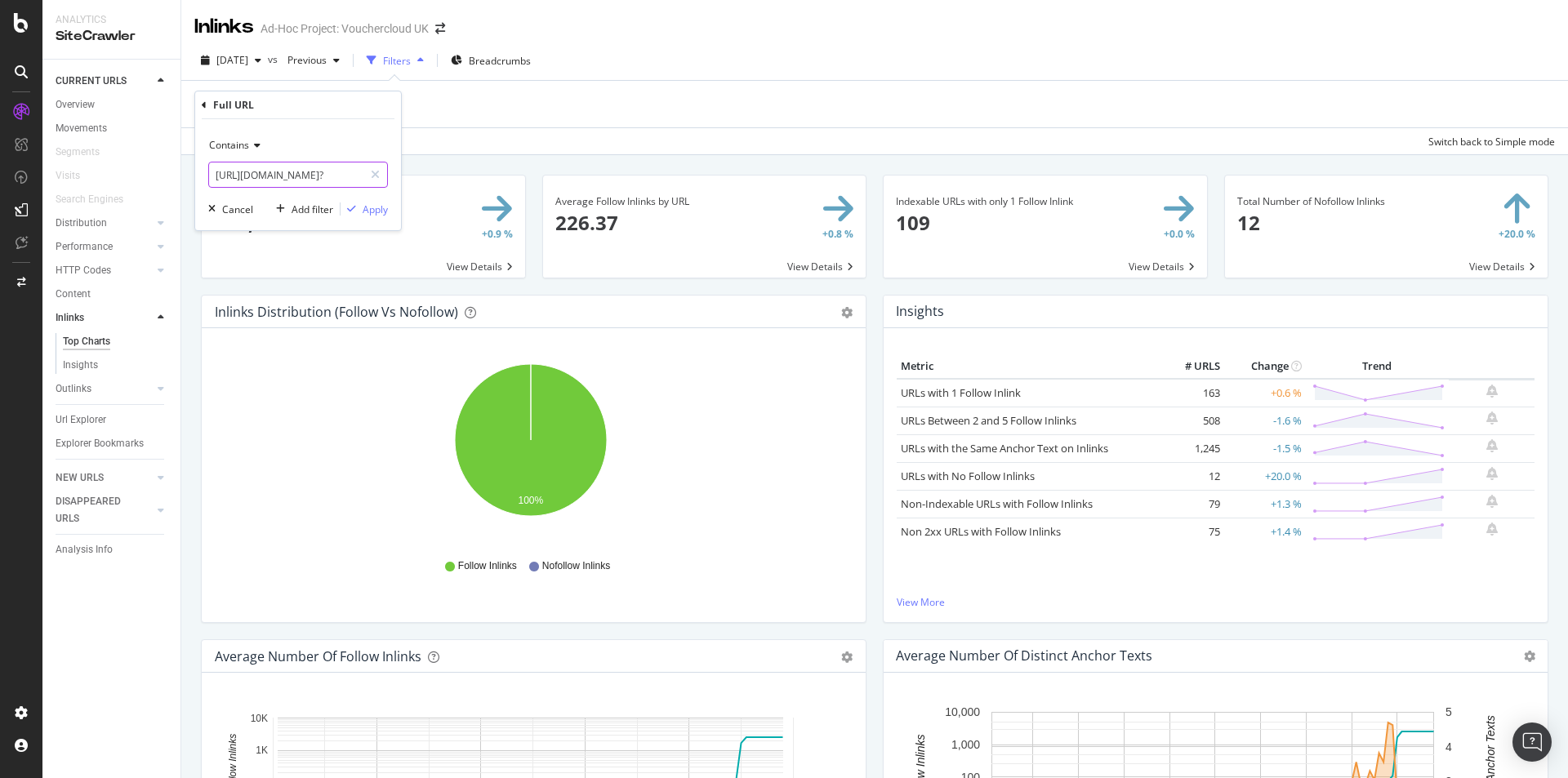
click at [332, 176] on input "[URL][DOMAIN_NAME]?" at bounding box center [287, 174] width 155 height 26
paste input "/[PERSON_NAME]"
type input "/lovehoney-vouchers"
click at [378, 207] on div "Apply" at bounding box center [375, 209] width 25 height 14
